Goal: Task Accomplishment & Management: Use online tool/utility

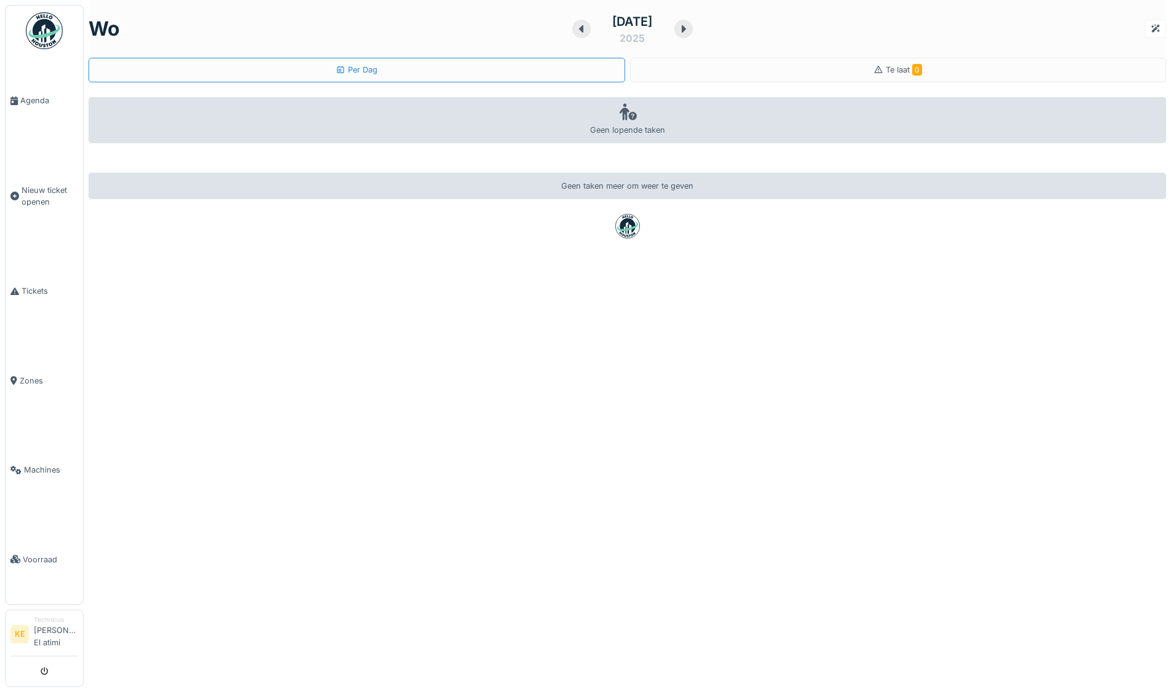
click at [45, 37] on img at bounding box center [44, 30] width 37 height 37
click at [41, 291] on span "Tickets" at bounding box center [50, 291] width 57 height 12
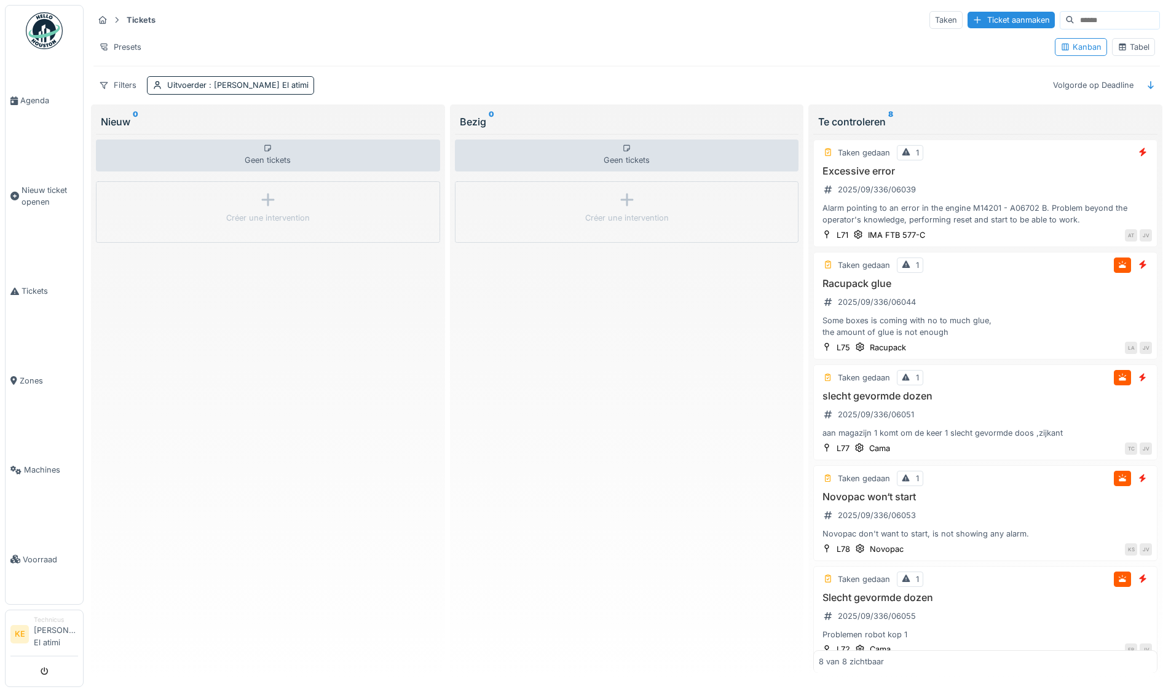
click at [52, 32] on img at bounding box center [44, 30] width 37 height 37
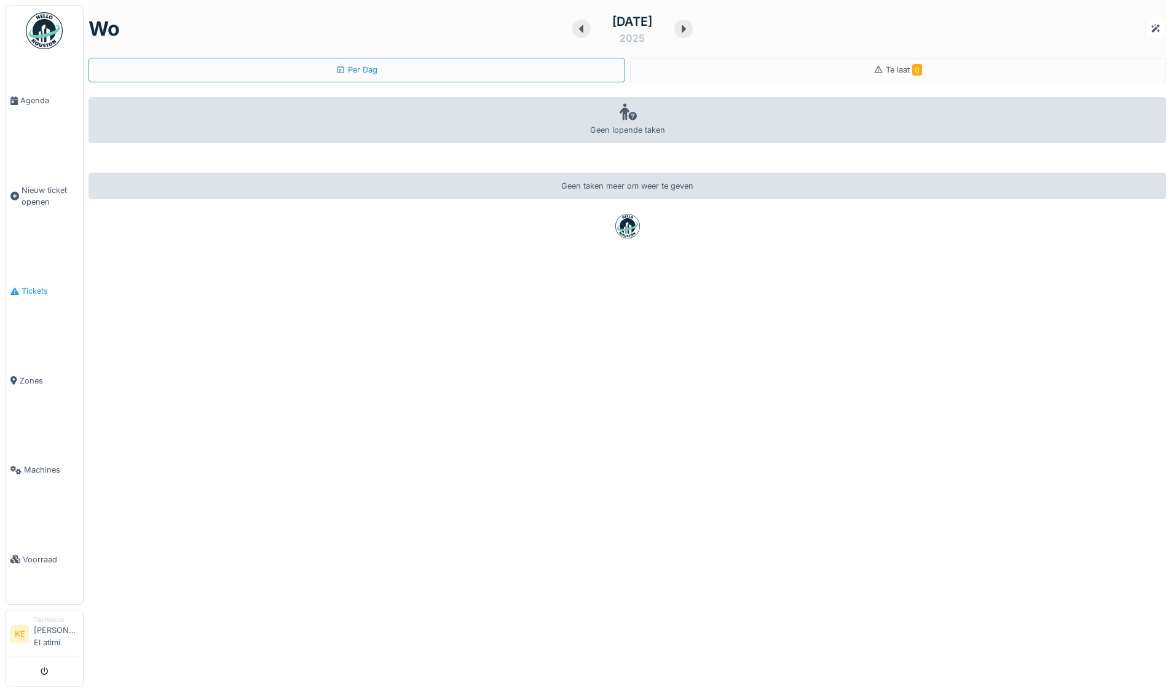
click at [33, 291] on span "Tickets" at bounding box center [50, 291] width 57 height 12
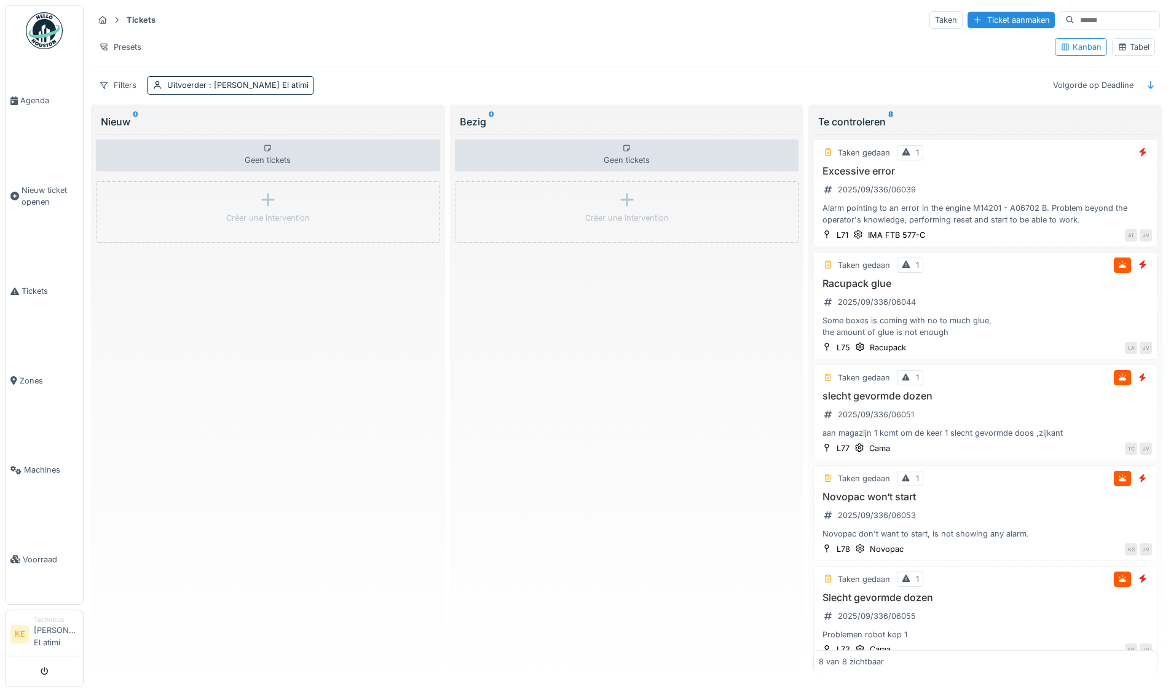
click at [1135, 44] on div "Tabel" at bounding box center [1133, 47] width 32 height 12
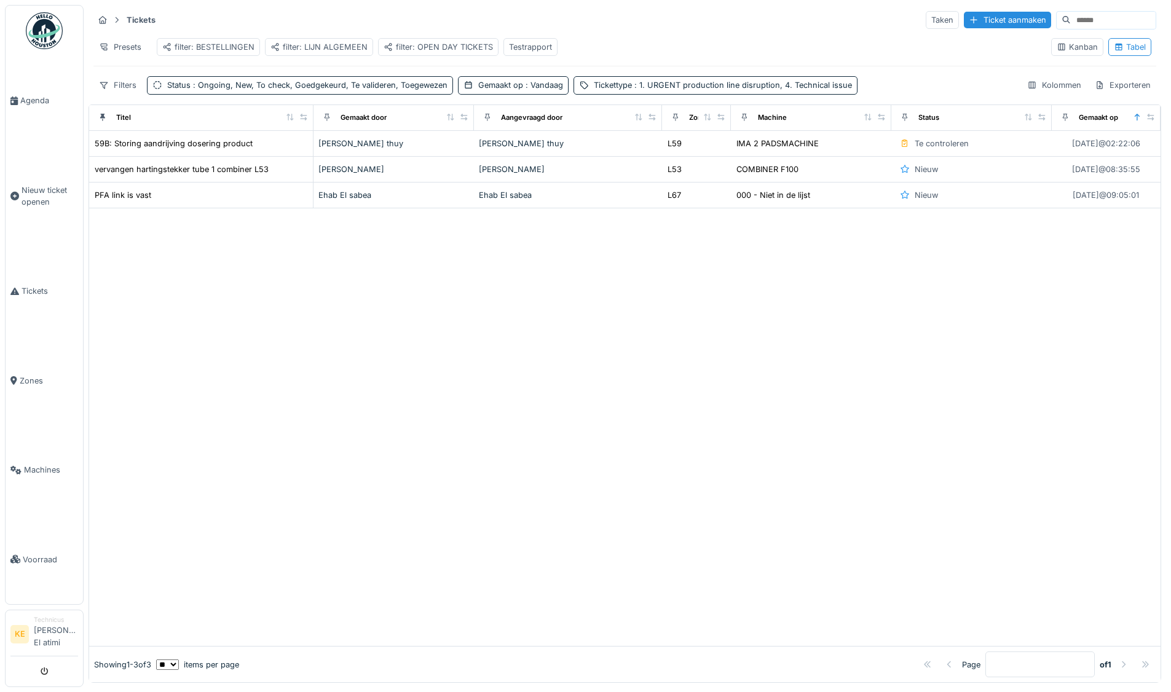
click at [456, 45] on div "filter: OPEN DAY TICKETS" at bounding box center [437, 47] width 109 height 12
click at [757, 90] on span ": 1. URGENT production line disruption, 4. Technical issue" at bounding box center [742, 84] width 220 height 9
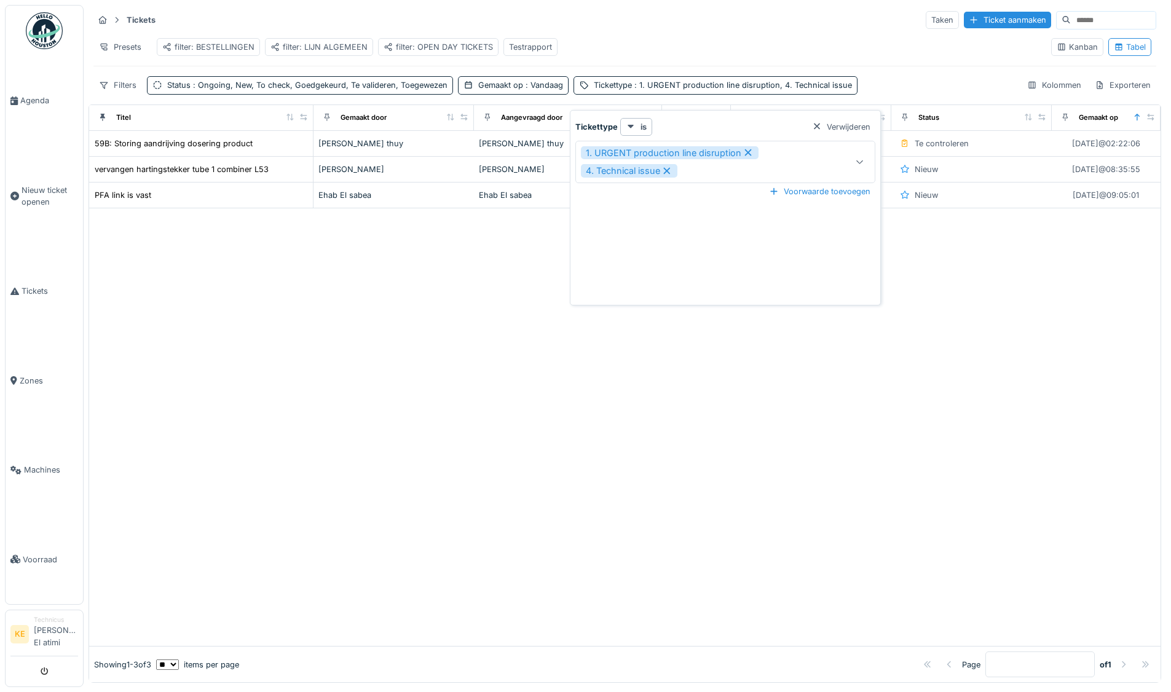
click at [365, 383] on div at bounding box center [624, 426] width 1071 height 437
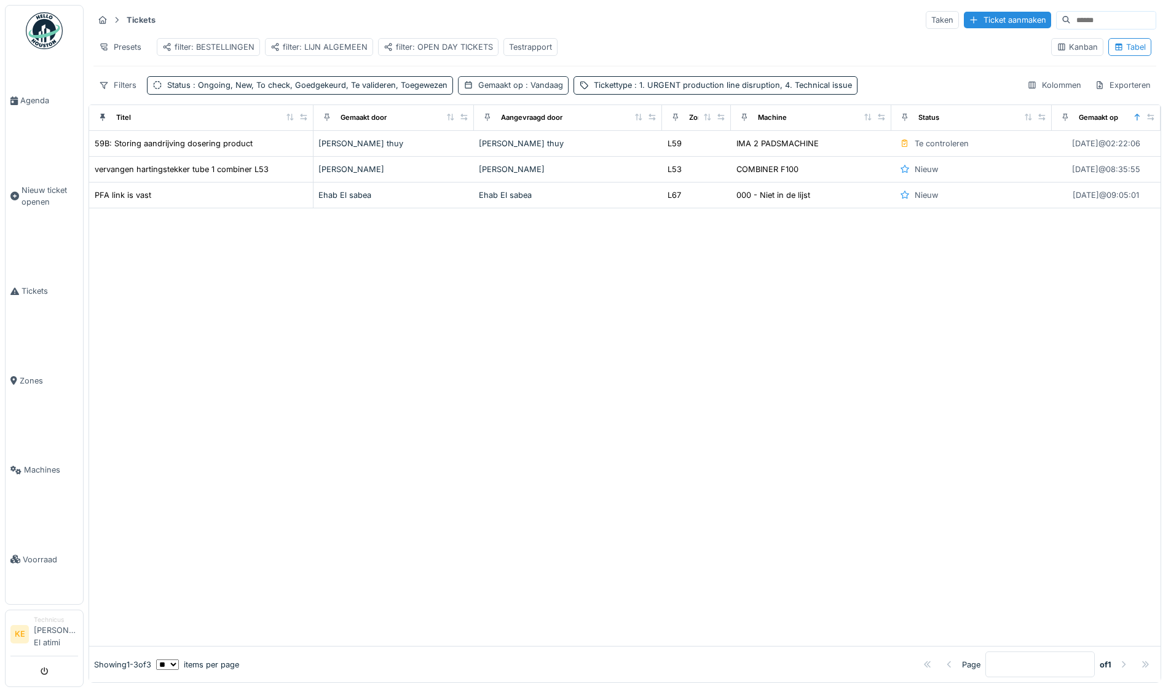
click at [516, 91] on div "Gemaakt op : Vandaag" at bounding box center [520, 85] width 85 height 12
click at [471, 148] on icon at bounding box center [471, 152] width 10 height 8
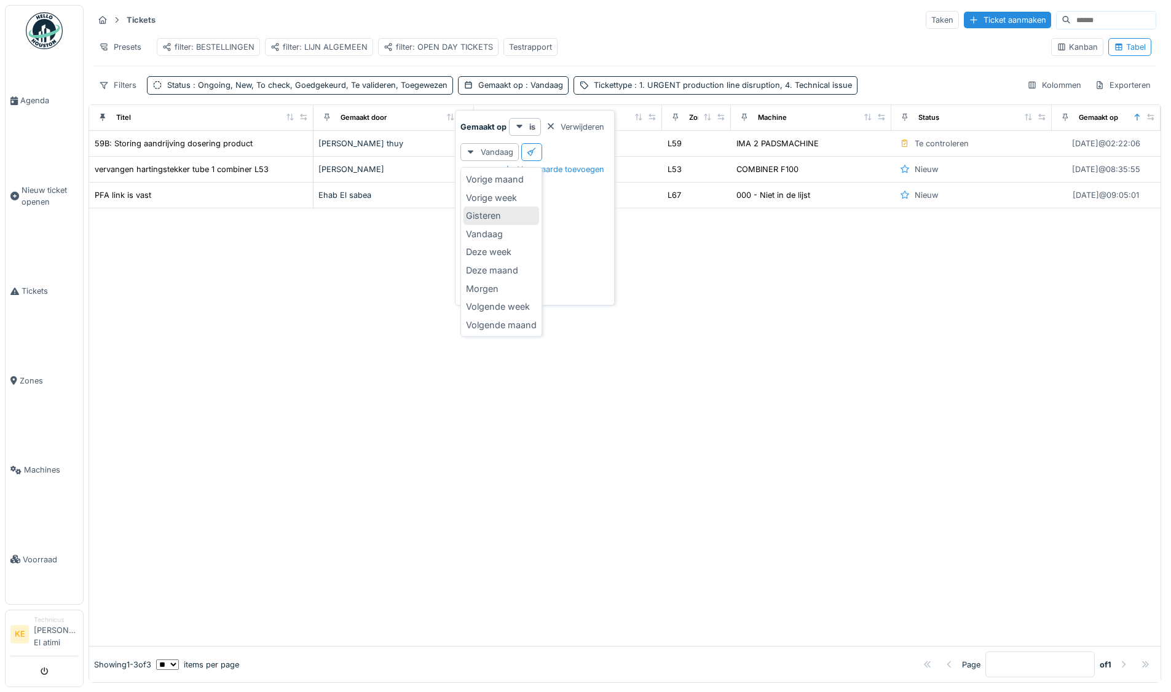
click at [490, 214] on div "Gisteren" at bounding box center [501, 215] width 76 height 18
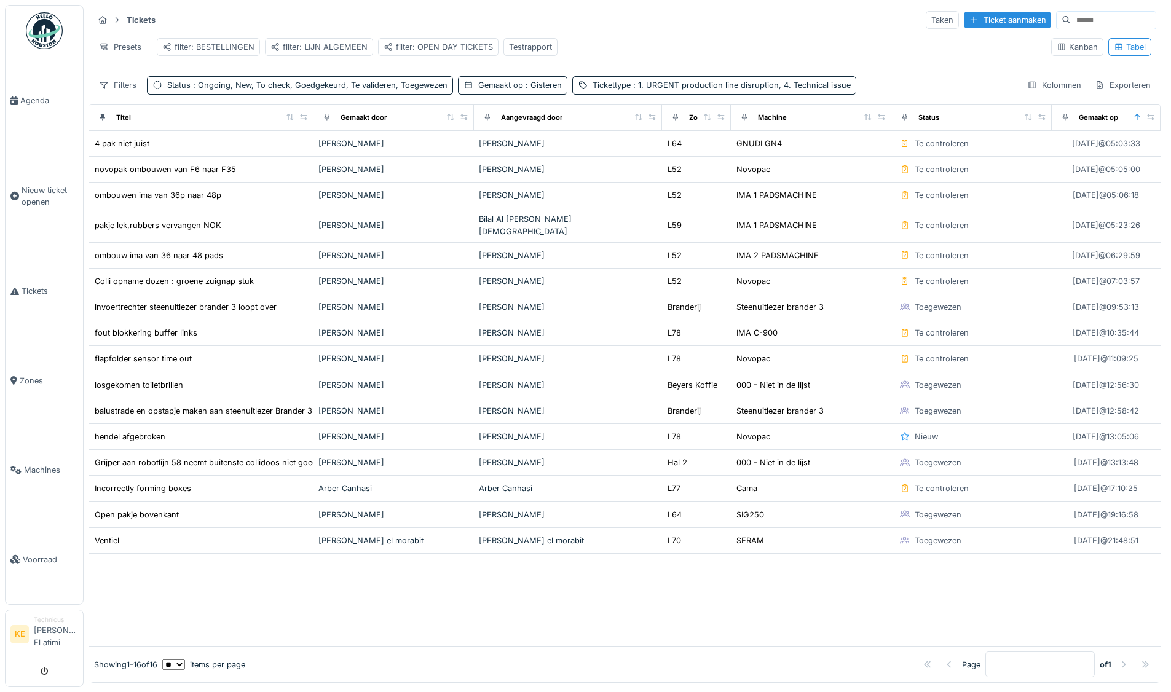
click at [782, 52] on div "Presets filter: BESTELLINGEN filter: LIJN ALGEMEEN filter: OPEN DAY TICKETS Tes…" at bounding box center [566, 47] width 947 height 28
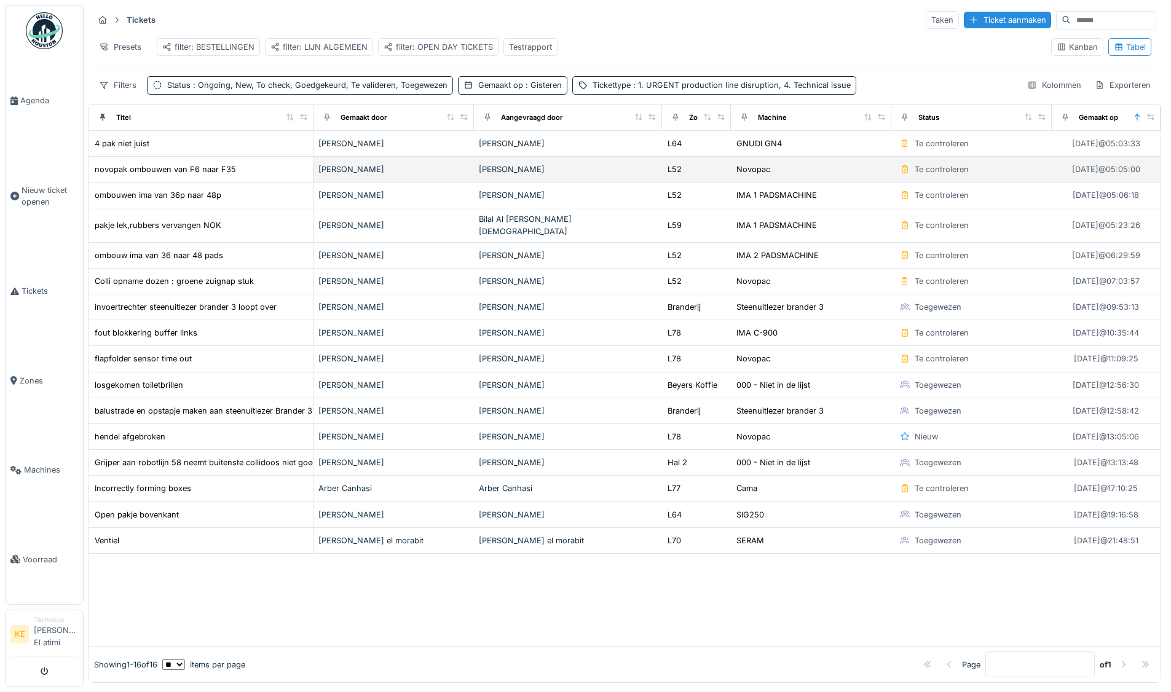
scroll to position [5, 0]
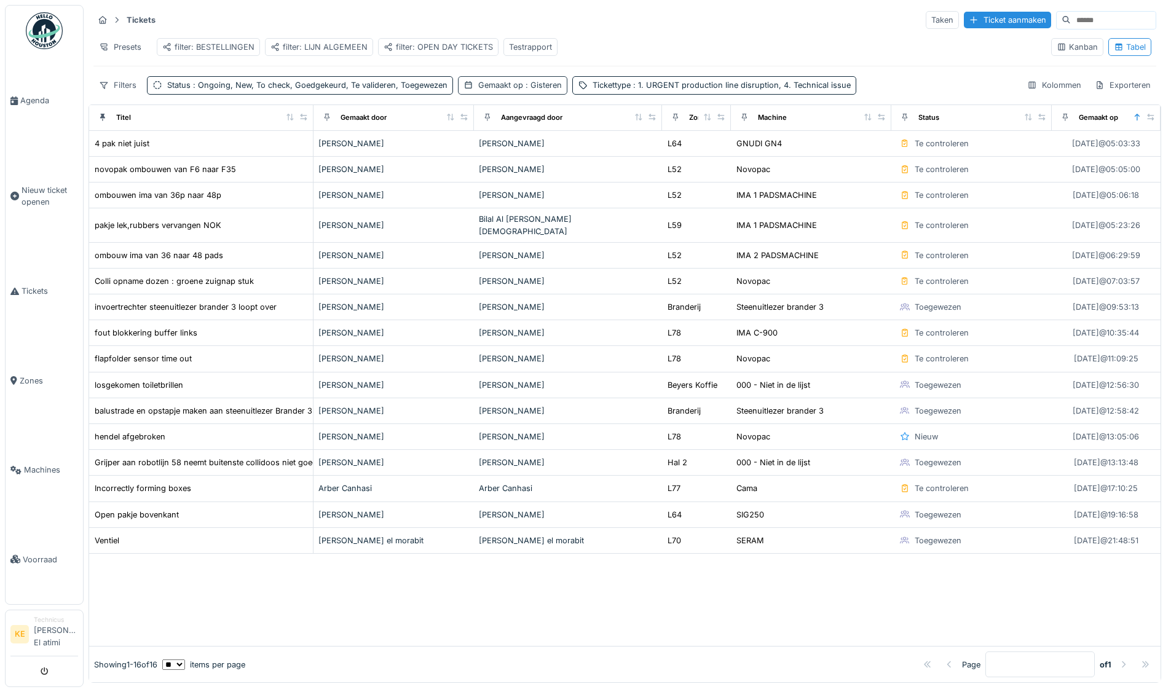
click at [508, 88] on div "Gemaakt op : Gisteren" at bounding box center [520, 85] width 84 height 12
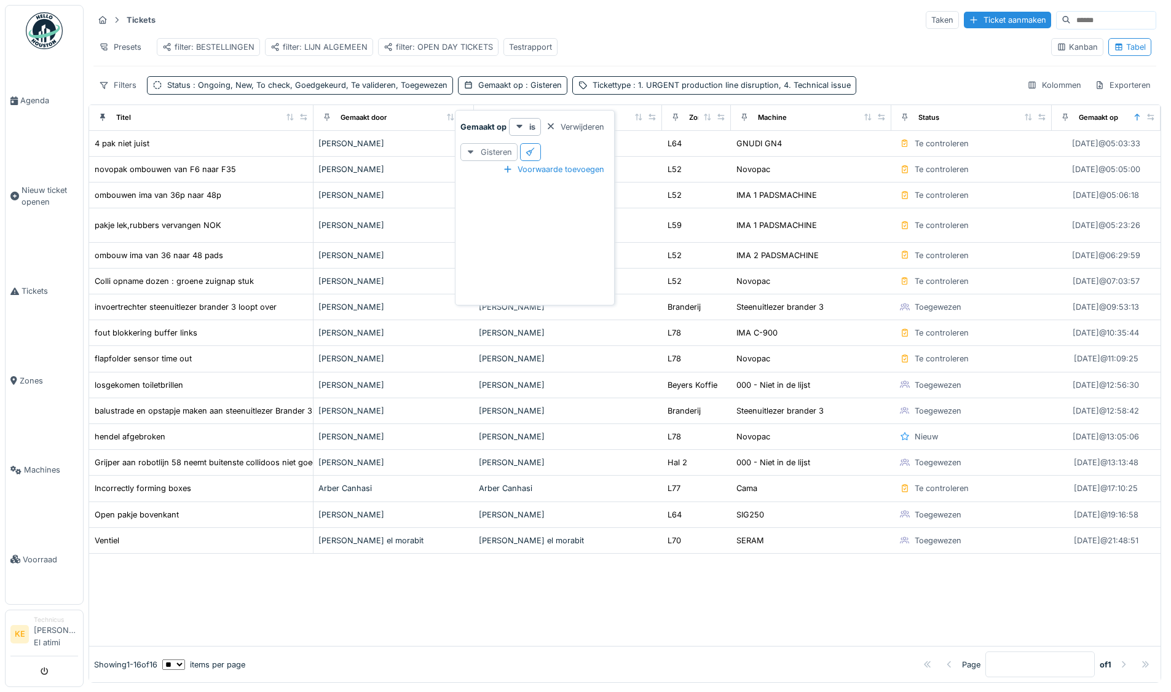
click at [501, 147] on div "Gisteren" at bounding box center [488, 152] width 57 height 18
click at [514, 233] on div "Vandaag" at bounding box center [501, 234] width 76 height 18
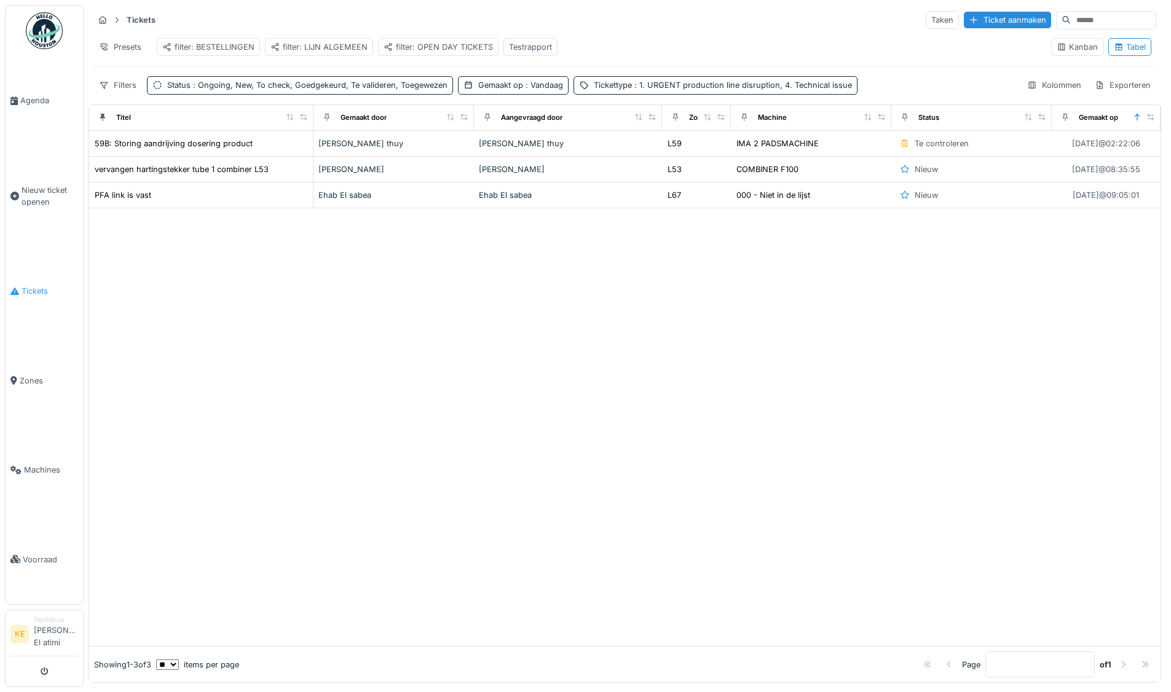
click at [33, 288] on span "Tickets" at bounding box center [50, 291] width 57 height 12
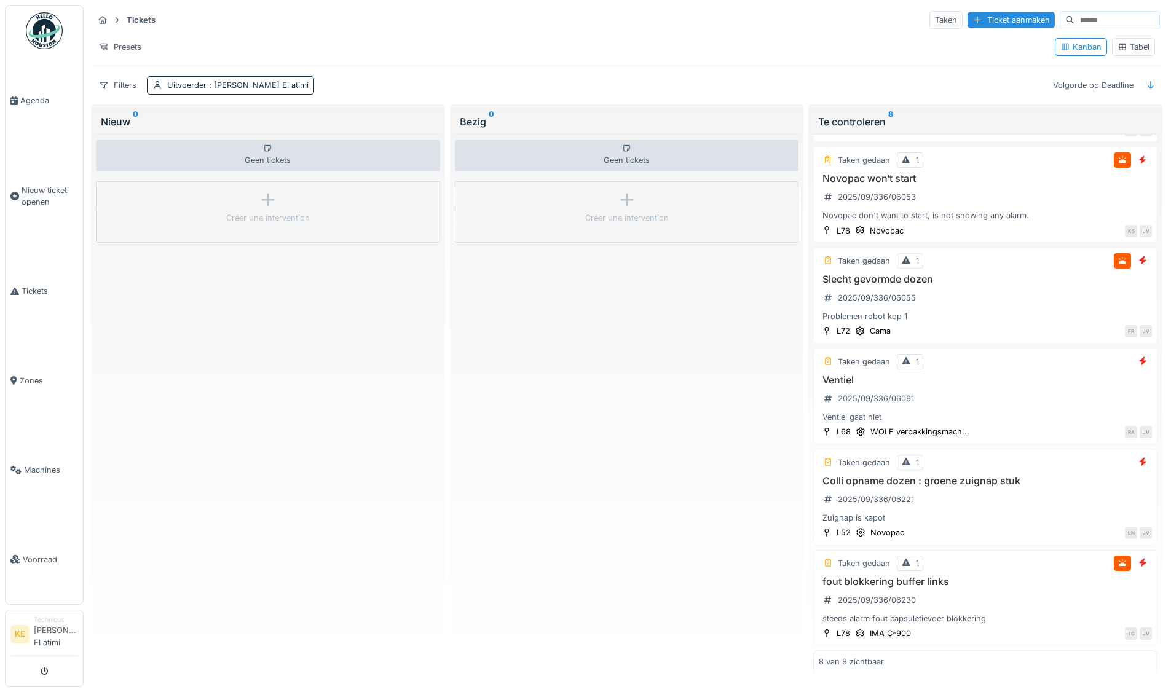
scroll to position [5, 0]
click at [170, 80] on div "Uitvoerder : Karim El atimi" at bounding box center [237, 85] width 141 height 12
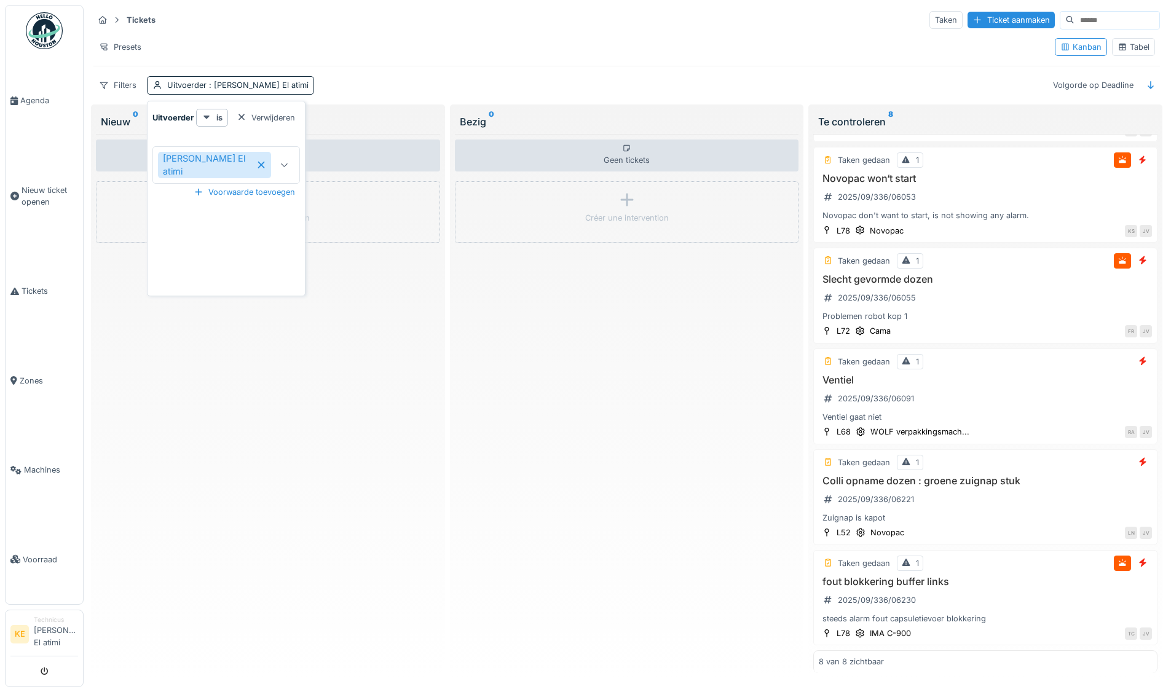
click at [256, 160] on icon at bounding box center [261, 164] width 10 height 9
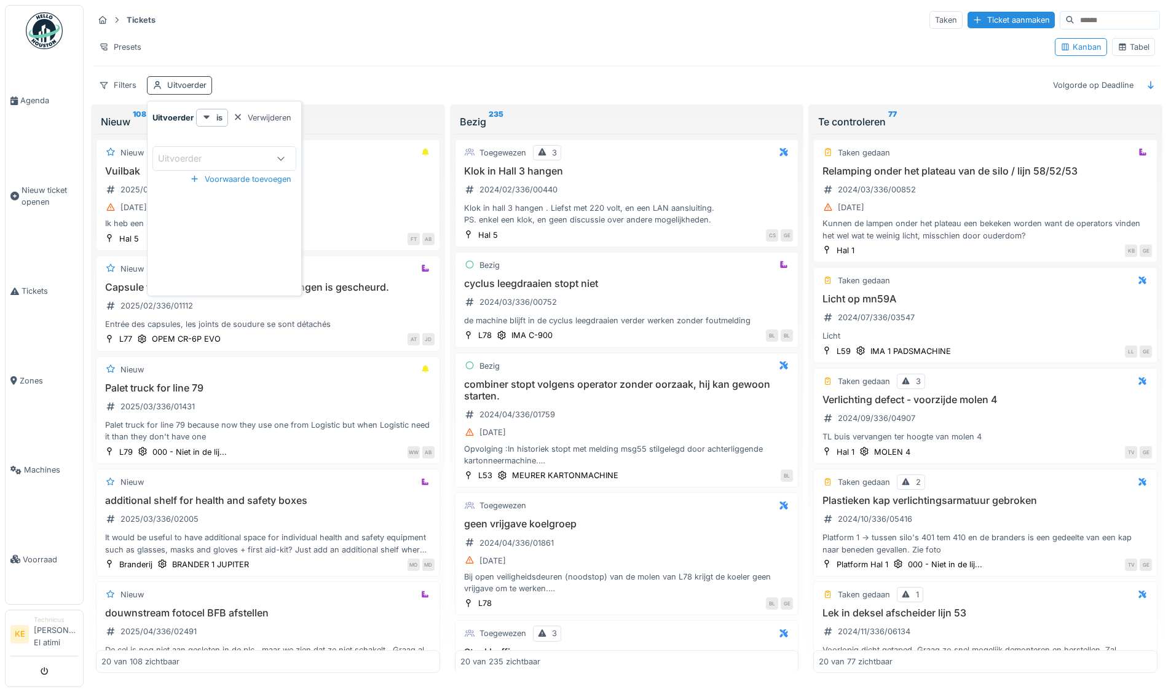
click at [186, 79] on div "Uitvoerder" at bounding box center [186, 85] width 39 height 12
click at [183, 152] on div "Uitvoerder" at bounding box center [188, 159] width 61 height 14
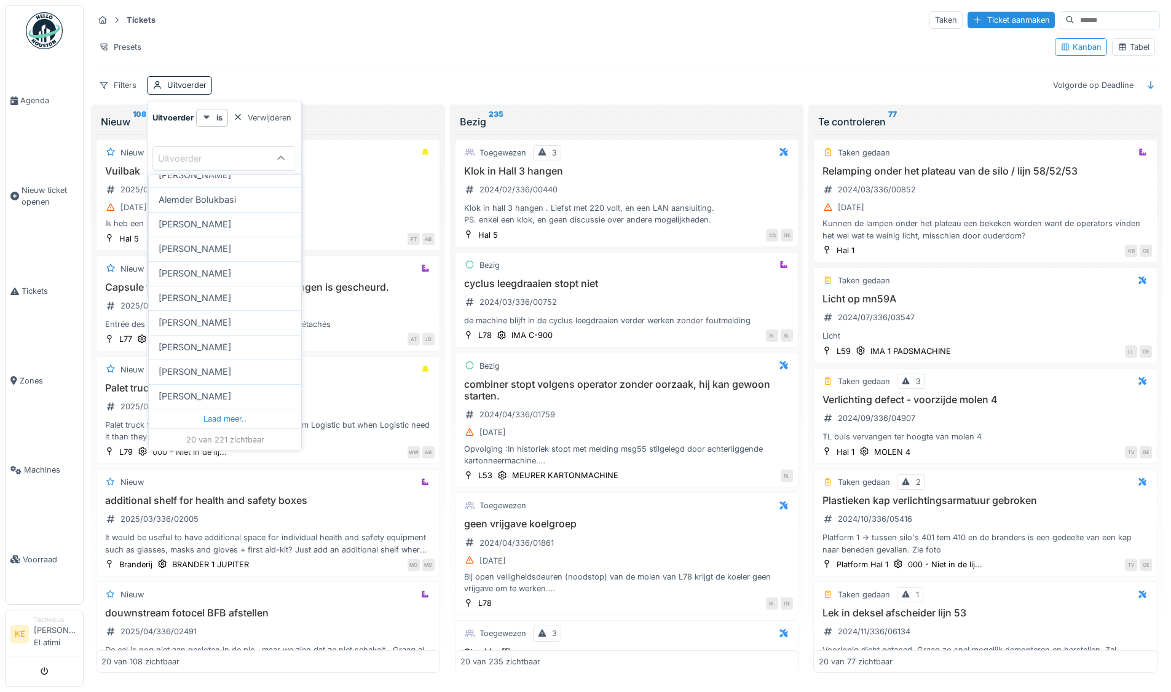
scroll to position [336, 0]
click at [226, 414] on div "Laad meer.." at bounding box center [225, 419] width 152 height 20
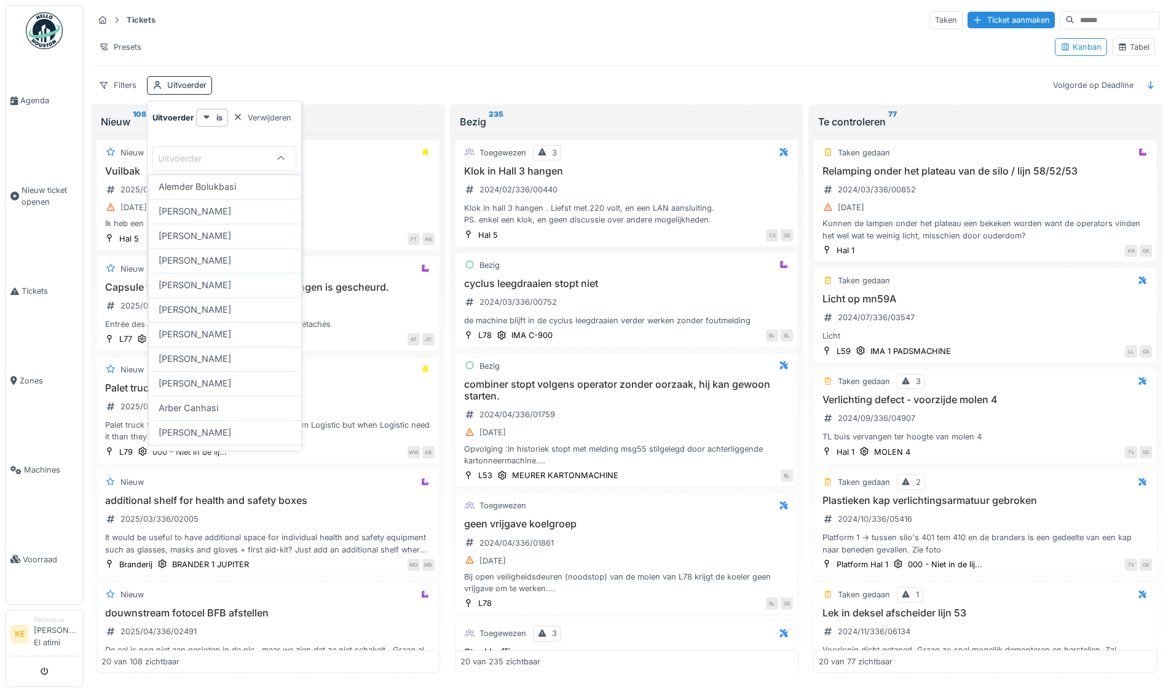
click at [192, 156] on div "Uitvoerder" at bounding box center [188, 159] width 61 height 14
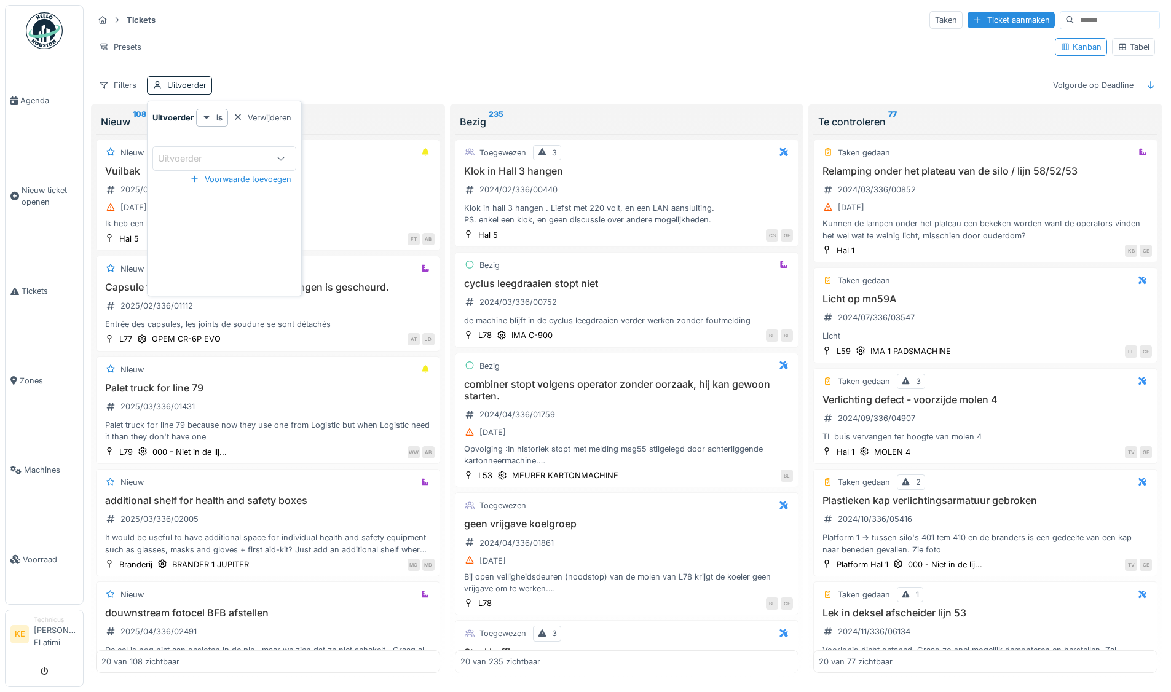
click at [192, 156] on div "Uitvoerder" at bounding box center [188, 159] width 61 height 14
type input "****"
click at [207, 278] on span "[PERSON_NAME]" at bounding box center [195, 277] width 73 height 14
type input "****"
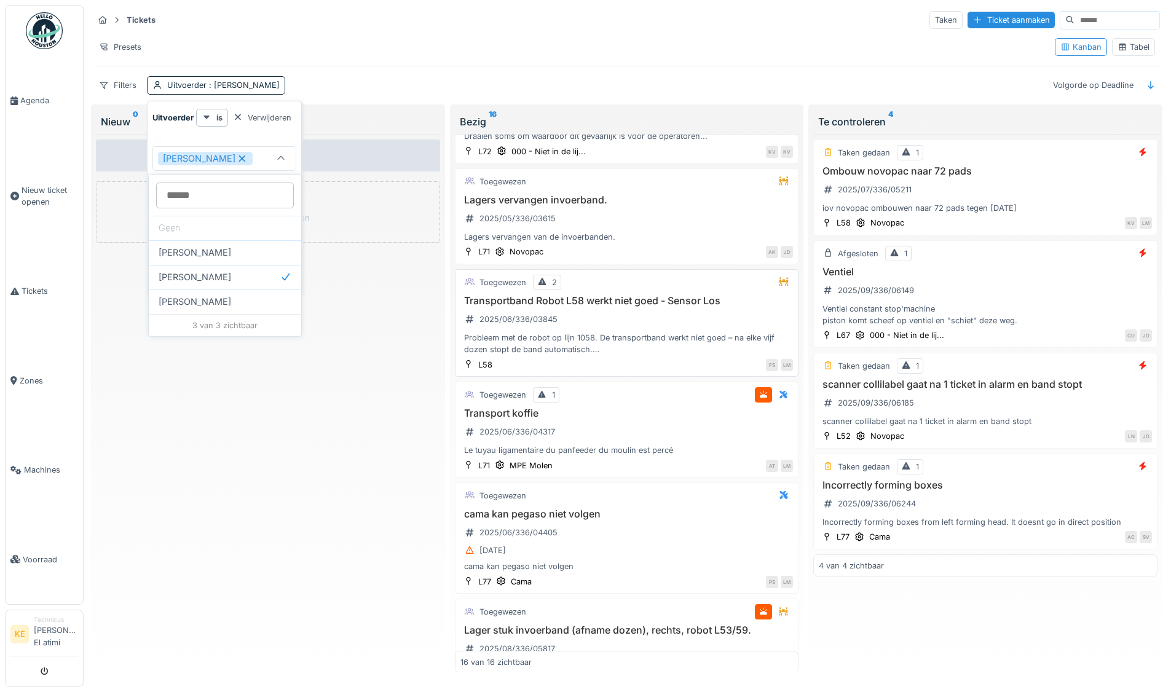
scroll to position [246, 0]
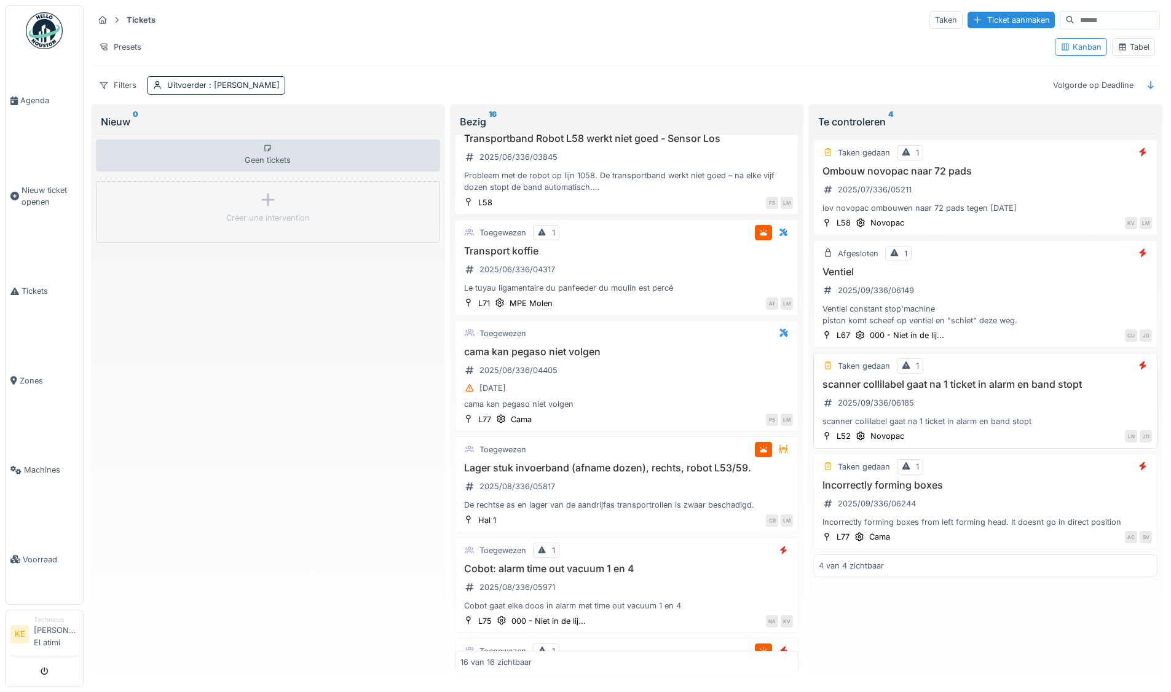
click at [914, 429] on div "Taken gedaan 1 scanner collilabel gaat na 1 ticket in alarm en band stopt 2025/…" at bounding box center [985, 401] width 344 height 96
click at [914, 427] on div "scanner collilabel gaat na 1 ticket in alarm en band stopt" at bounding box center [984, 421] width 333 height 12
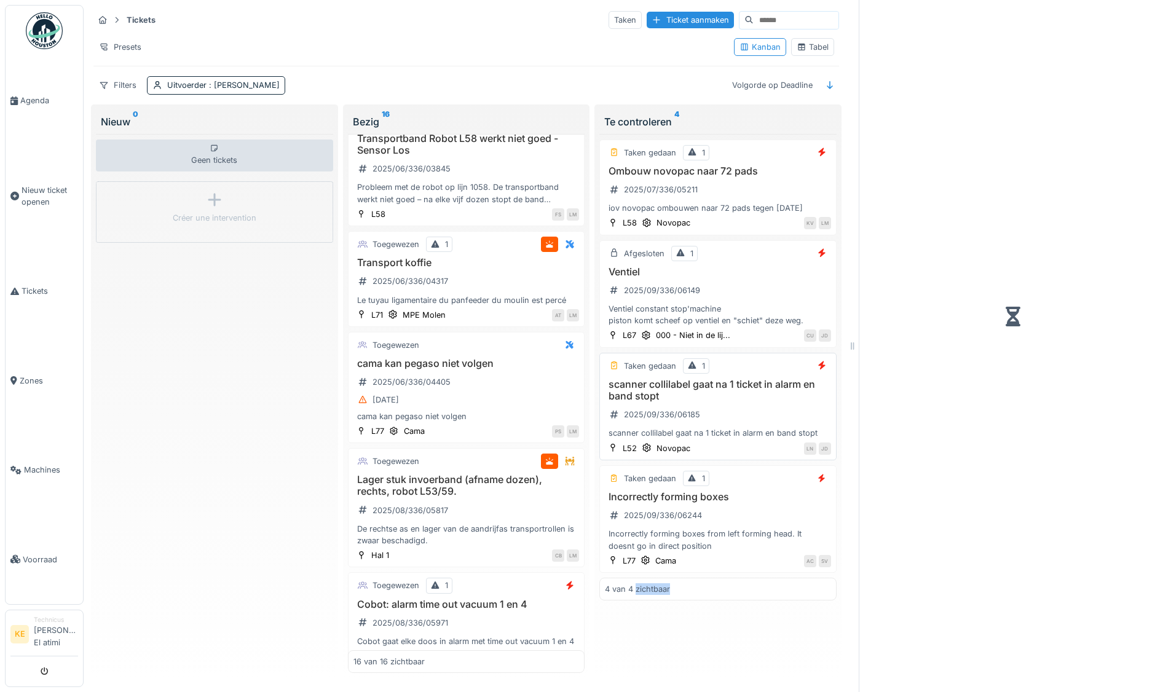
click at [914, 427] on div at bounding box center [1012, 316] width 287 height 622
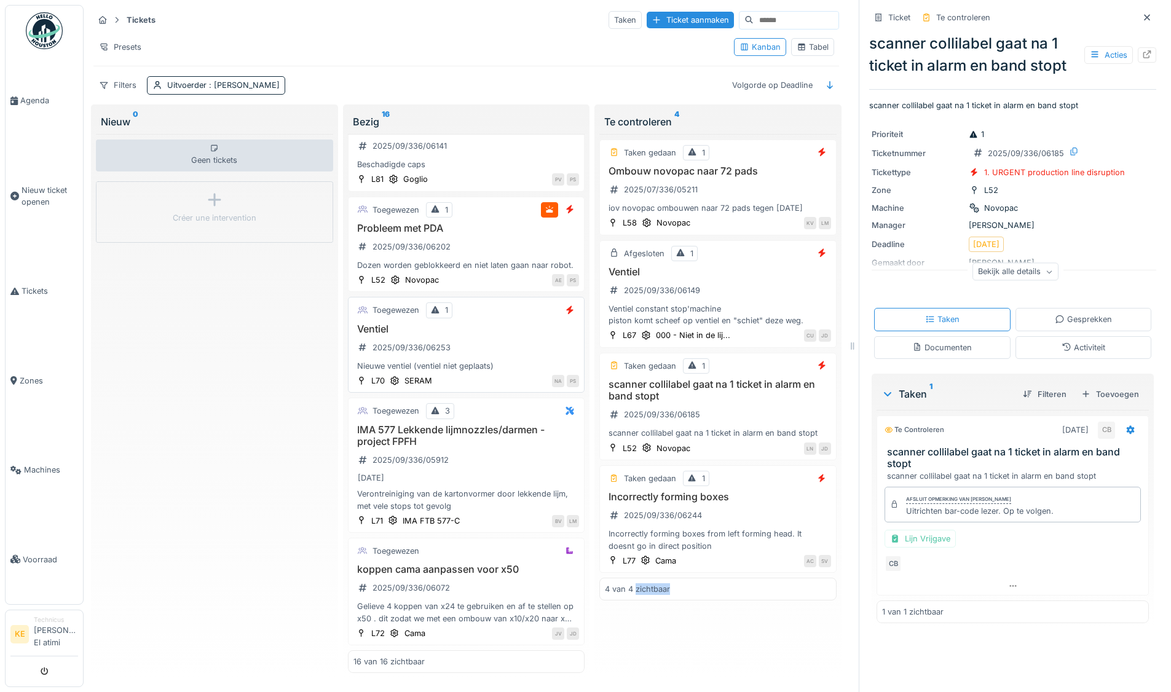
scroll to position [9, 0]
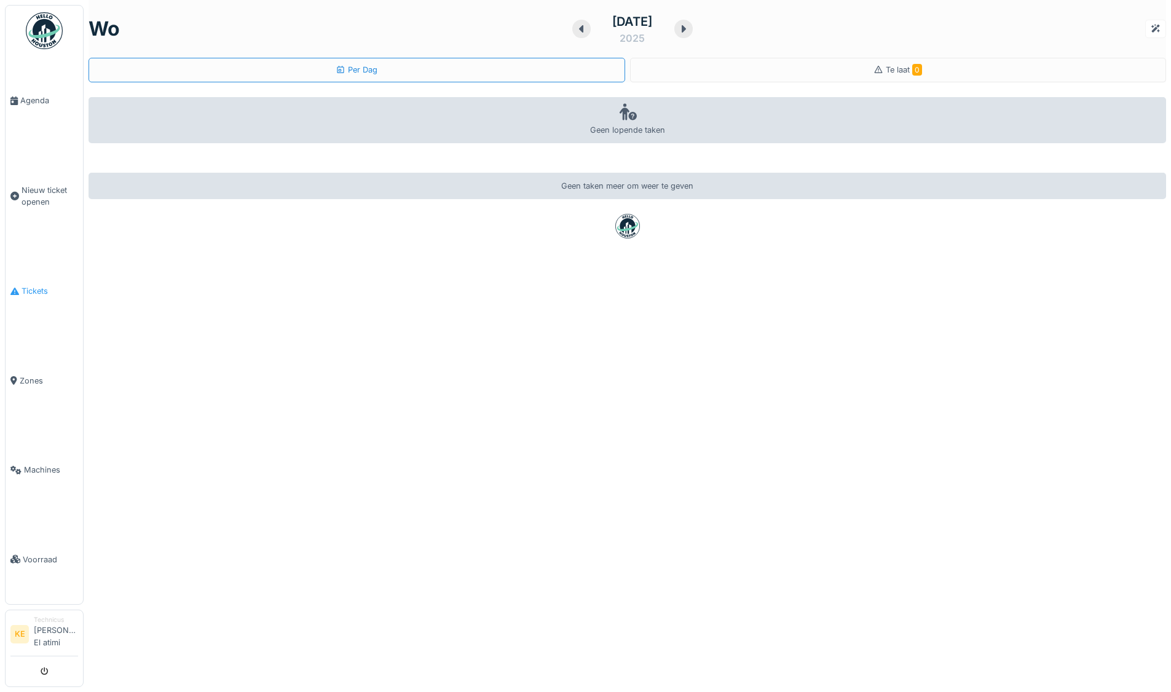
click at [29, 293] on span "Tickets" at bounding box center [50, 291] width 57 height 12
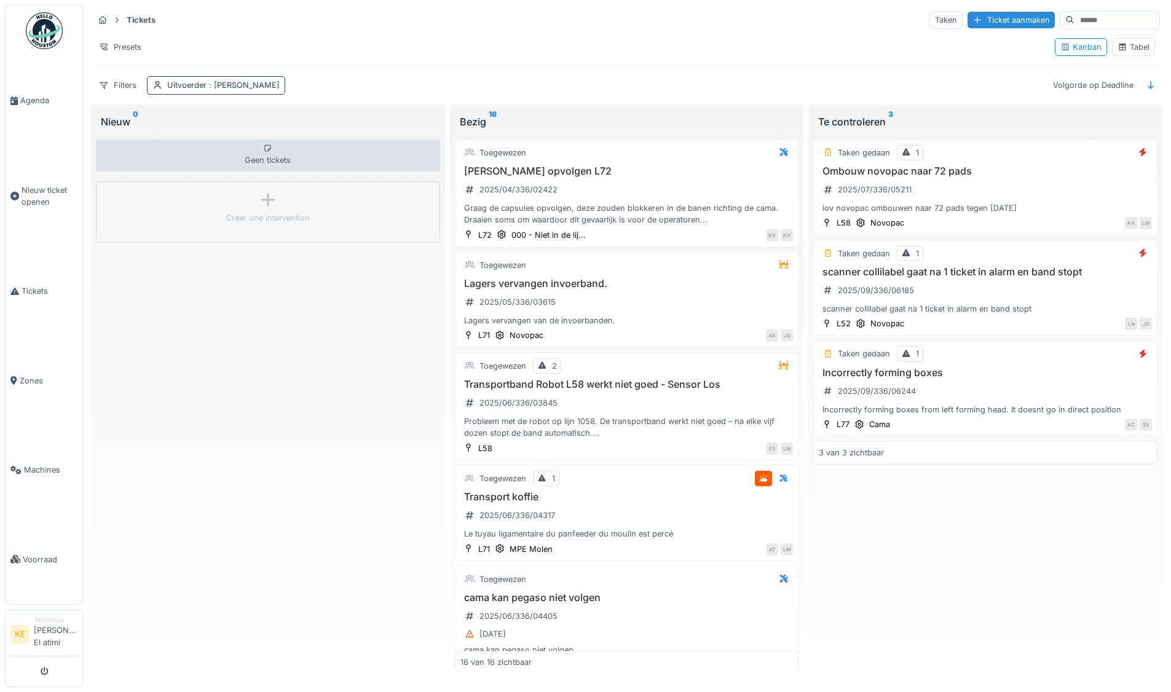
click at [230, 85] on span ": [PERSON_NAME]" at bounding box center [242, 84] width 73 height 9
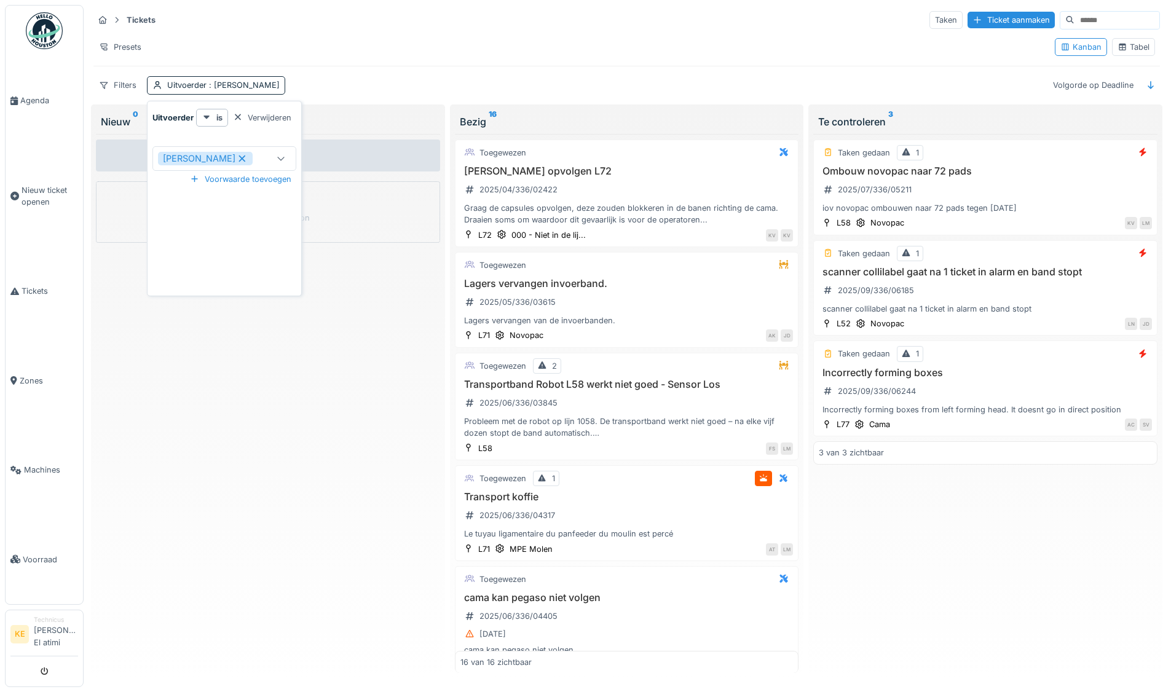
click at [283, 163] on div at bounding box center [281, 158] width 10 height 12
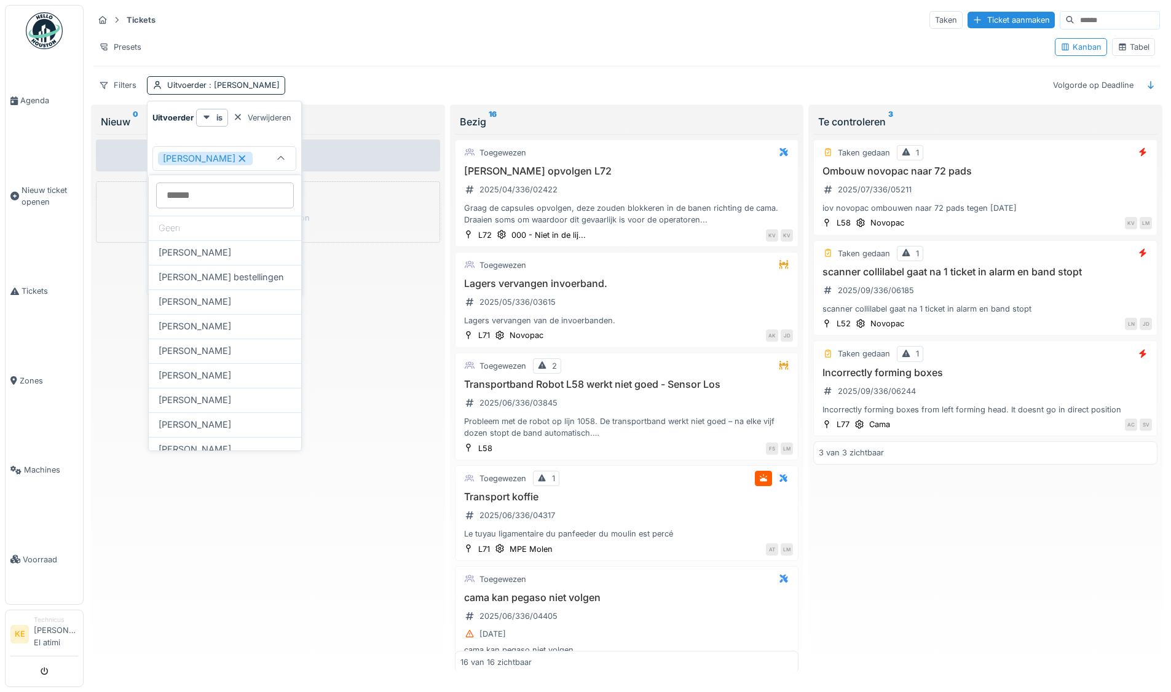
click at [368, 73] on div "Tickets Taken Ticket aanmaken Presets Kanban Tabel Filters Uitvoerder : [PERSON…" at bounding box center [626, 52] width 1076 height 95
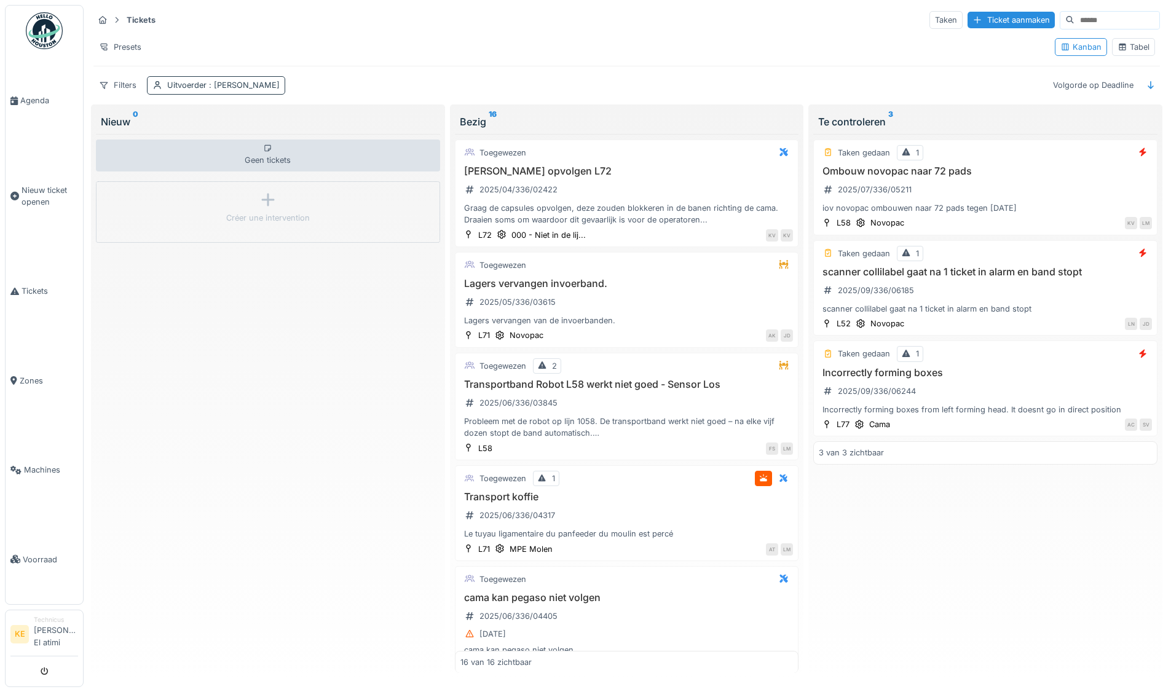
click at [269, 84] on span ": [PERSON_NAME]" at bounding box center [242, 84] width 73 height 9
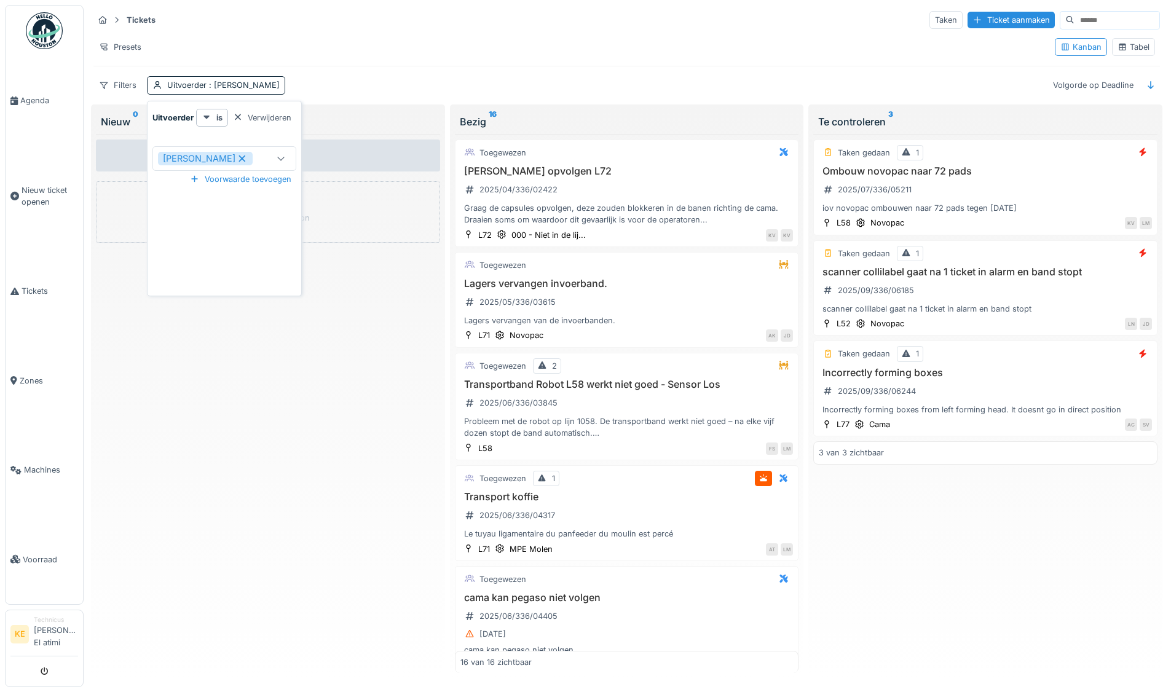
click at [239, 158] on icon at bounding box center [242, 158] width 11 height 9
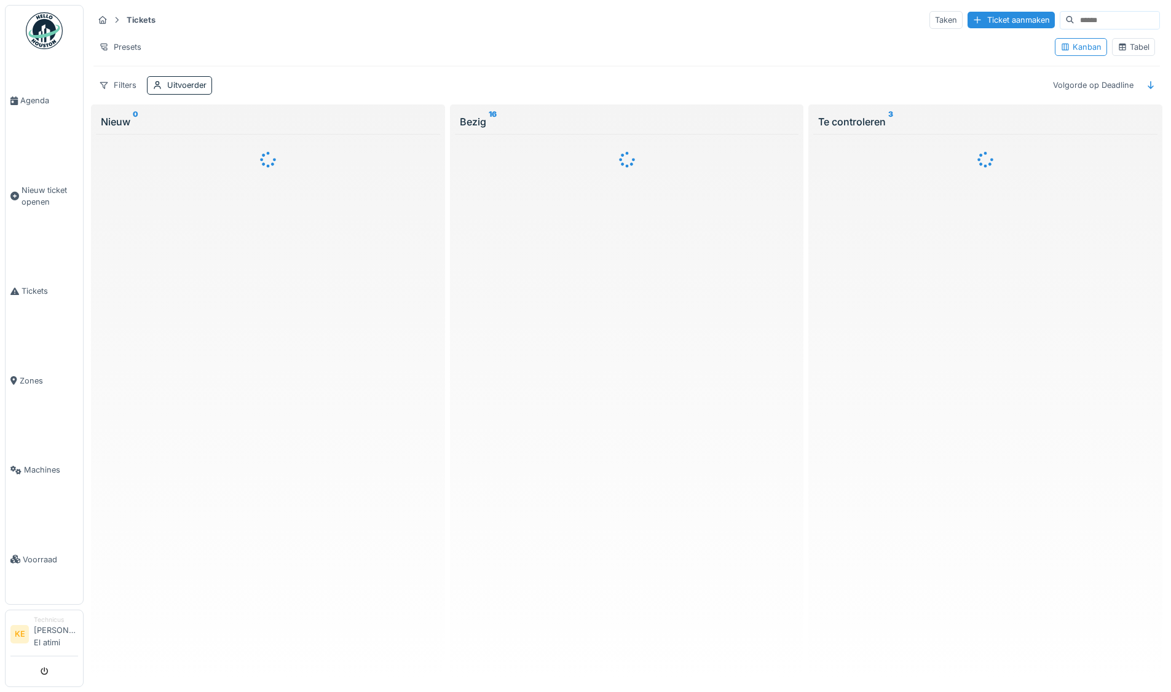
click at [286, 65] on div "Tickets Taken Ticket aanmaken Presets Kanban Tabel Filters Uitvoerder Volgorde …" at bounding box center [626, 52] width 1076 height 95
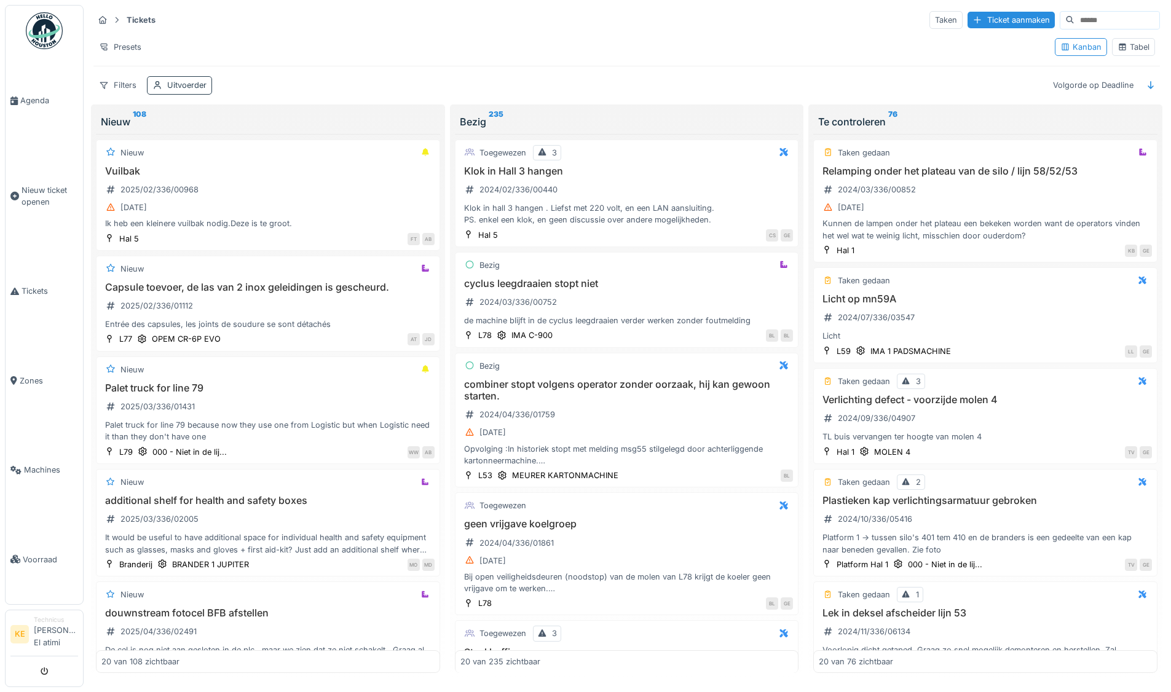
click at [197, 82] on div "Uitvoerder" at bounding box center [186, 85] width 39 height 12
click at [213, 157] on div "Uitvoerder" at bounding box center [188, 159] width 61 height 14
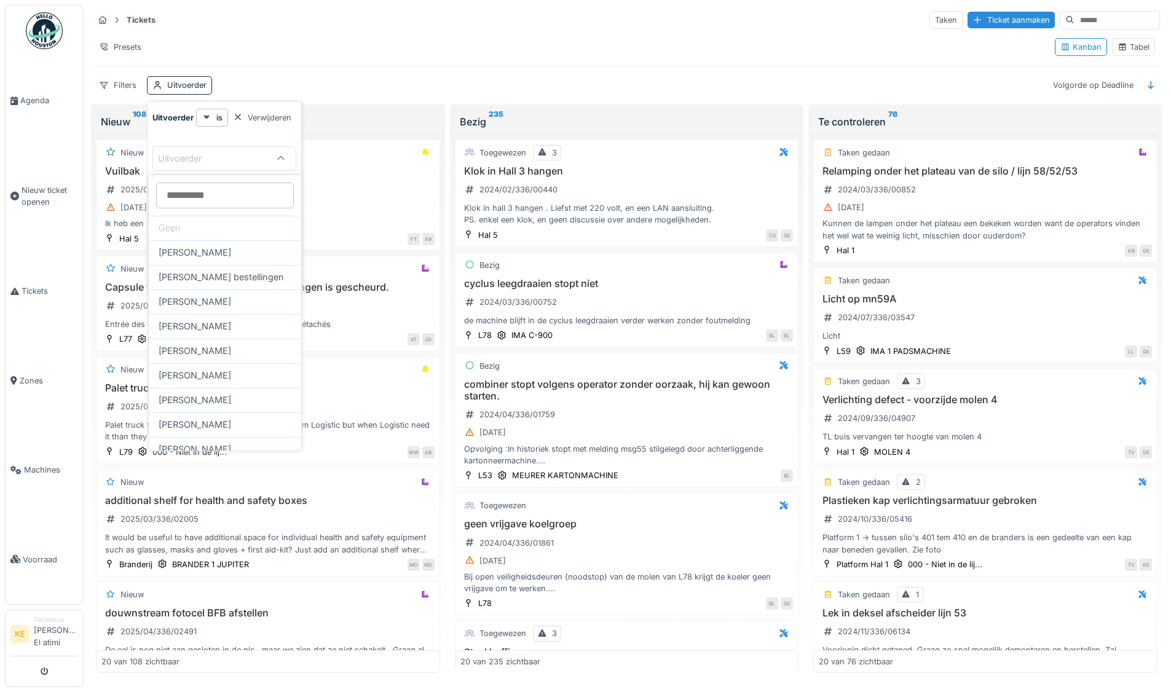
click at [378, 38] on div "Presets" at bounding box center [568, 47] width 951 height 18
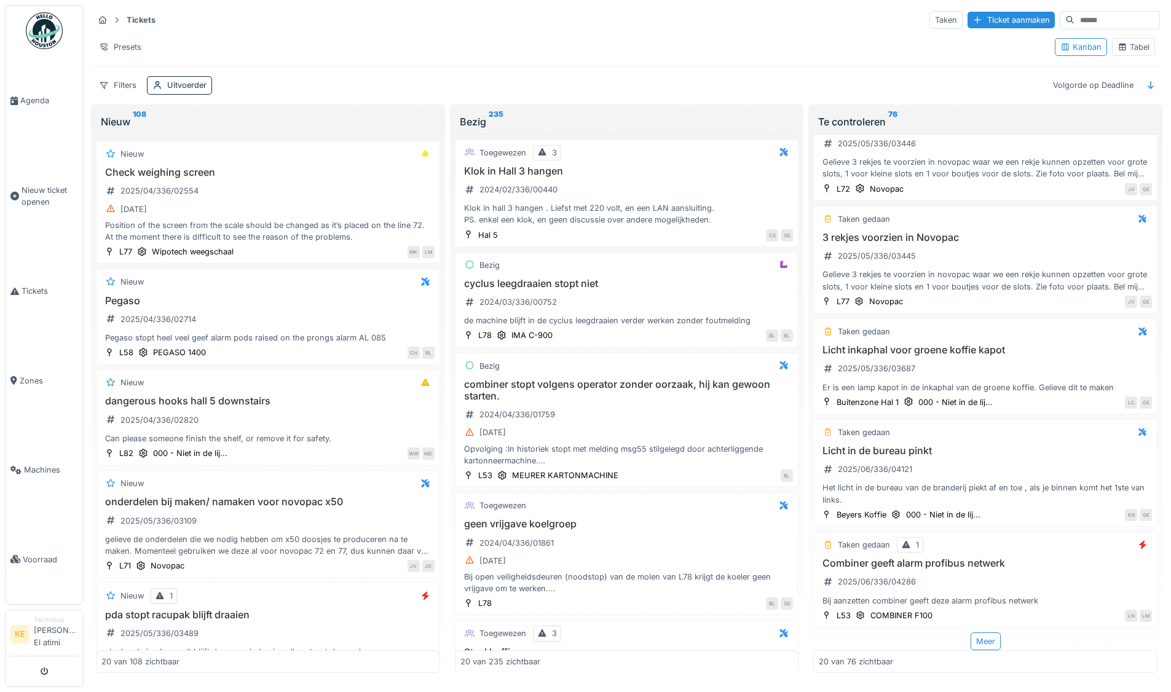
scroll to position [5, 0]
click at [970, 638] on div "Meer" at bounding box center [985, 641] width 30 height 18
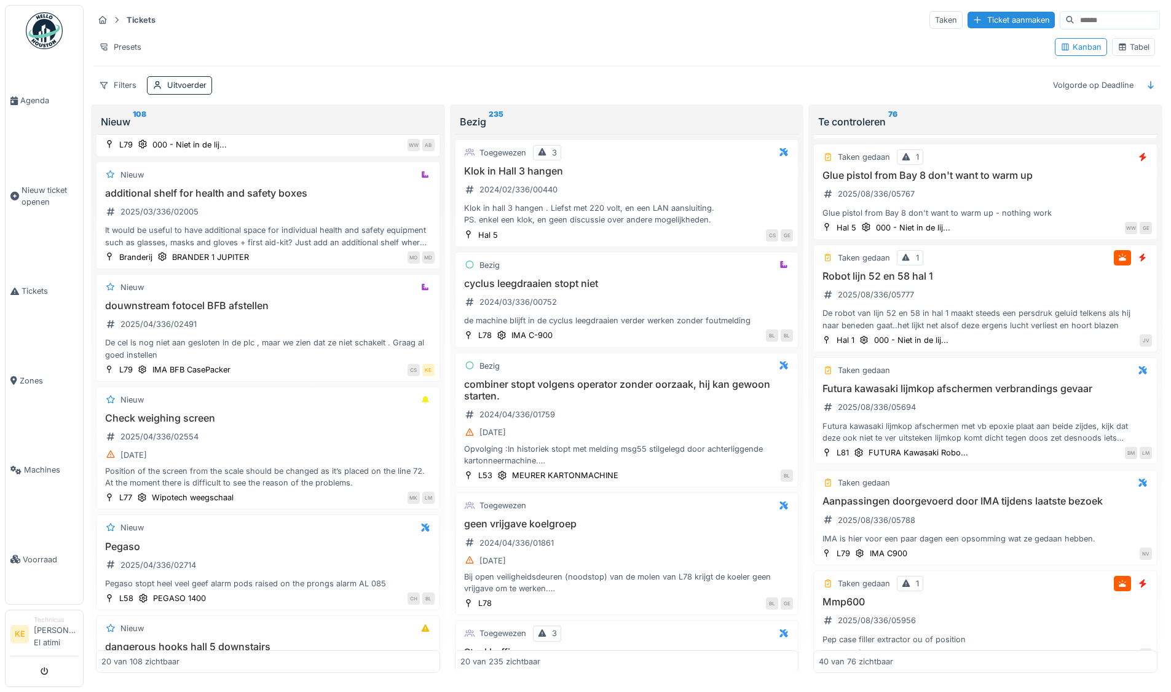
scroll to position [0, 0]
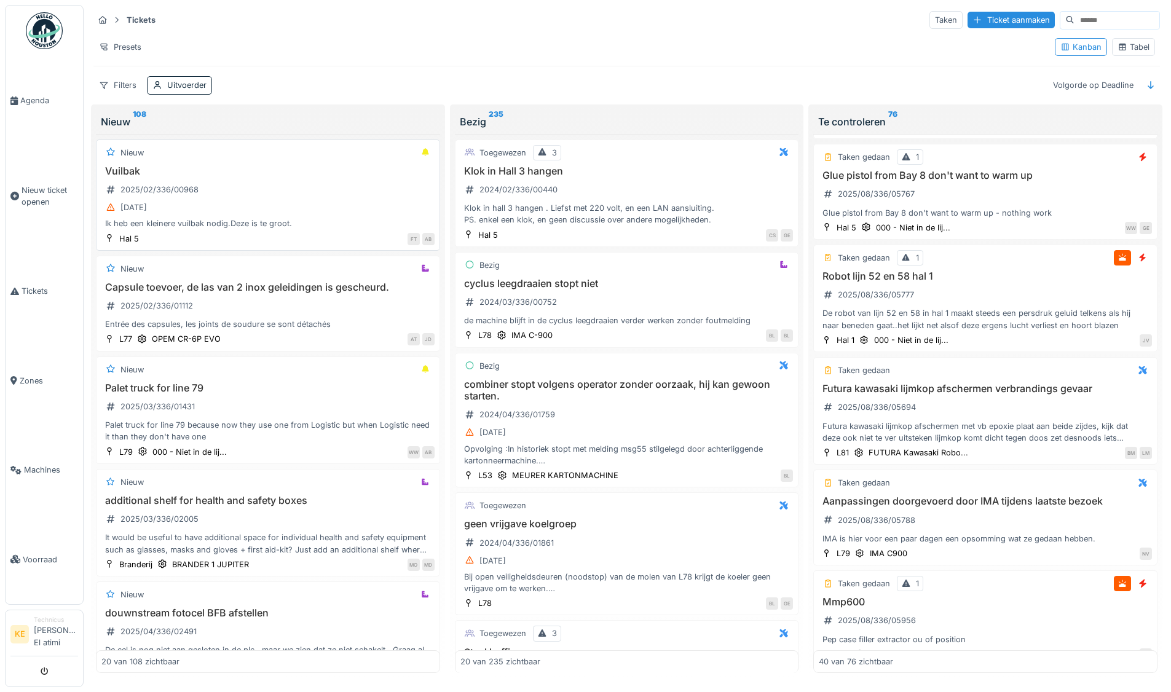
click at [168, 166] on h3 "Vuilbak" at bounding box center [267, 171] width 333 height 12
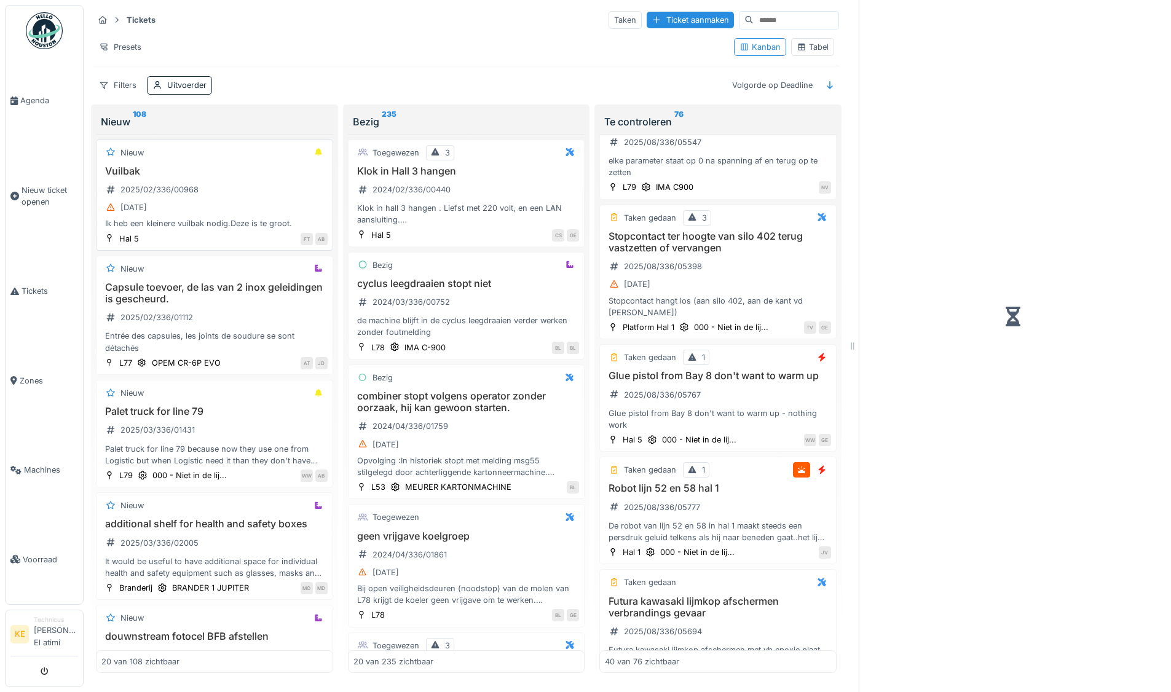
scroll to position [3969, 0]
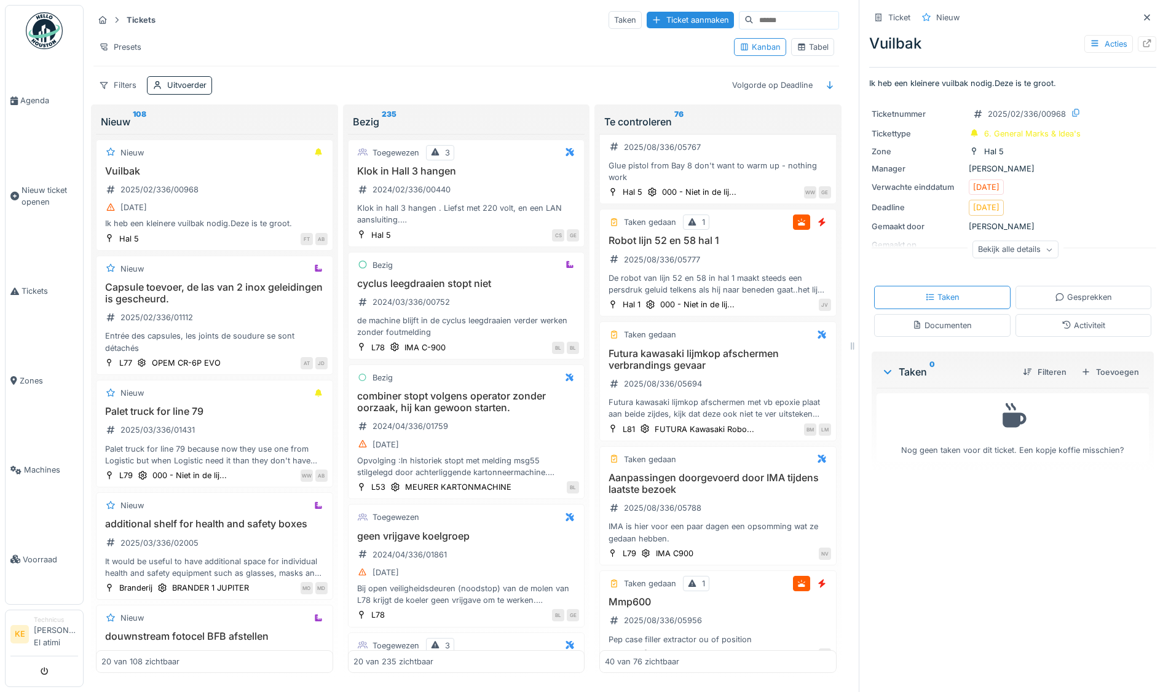
click at [1017, 246] on div "Bekijk alle details" at bounding box center [1015, 250] width 86 height 18
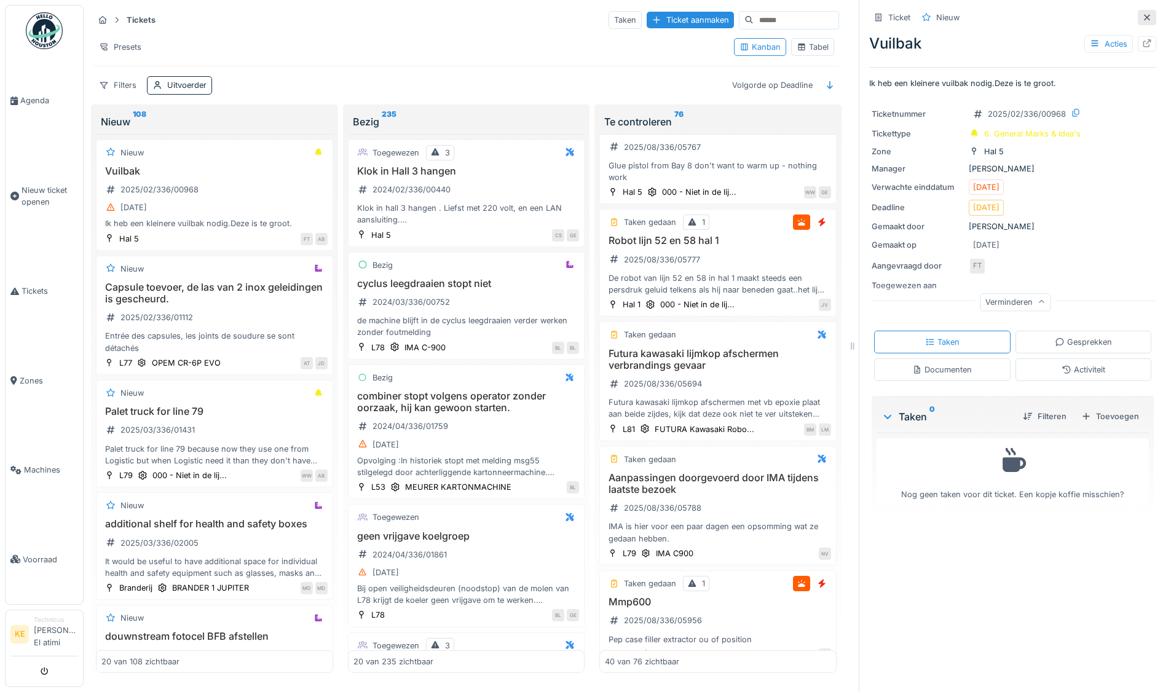
click at [1142, 14] on icon at bounding box center [1147, 18] width 10 height 8
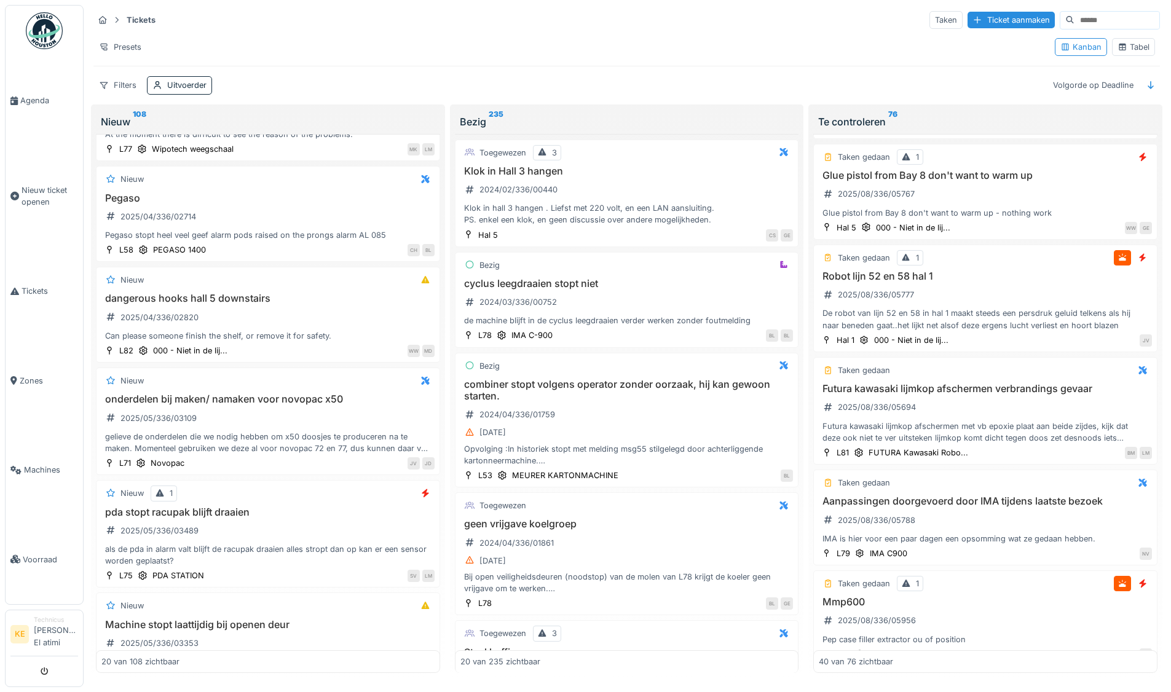
scroll to position [676, 0]
